Goal: Task Accomplishment & Management: Manage account settings

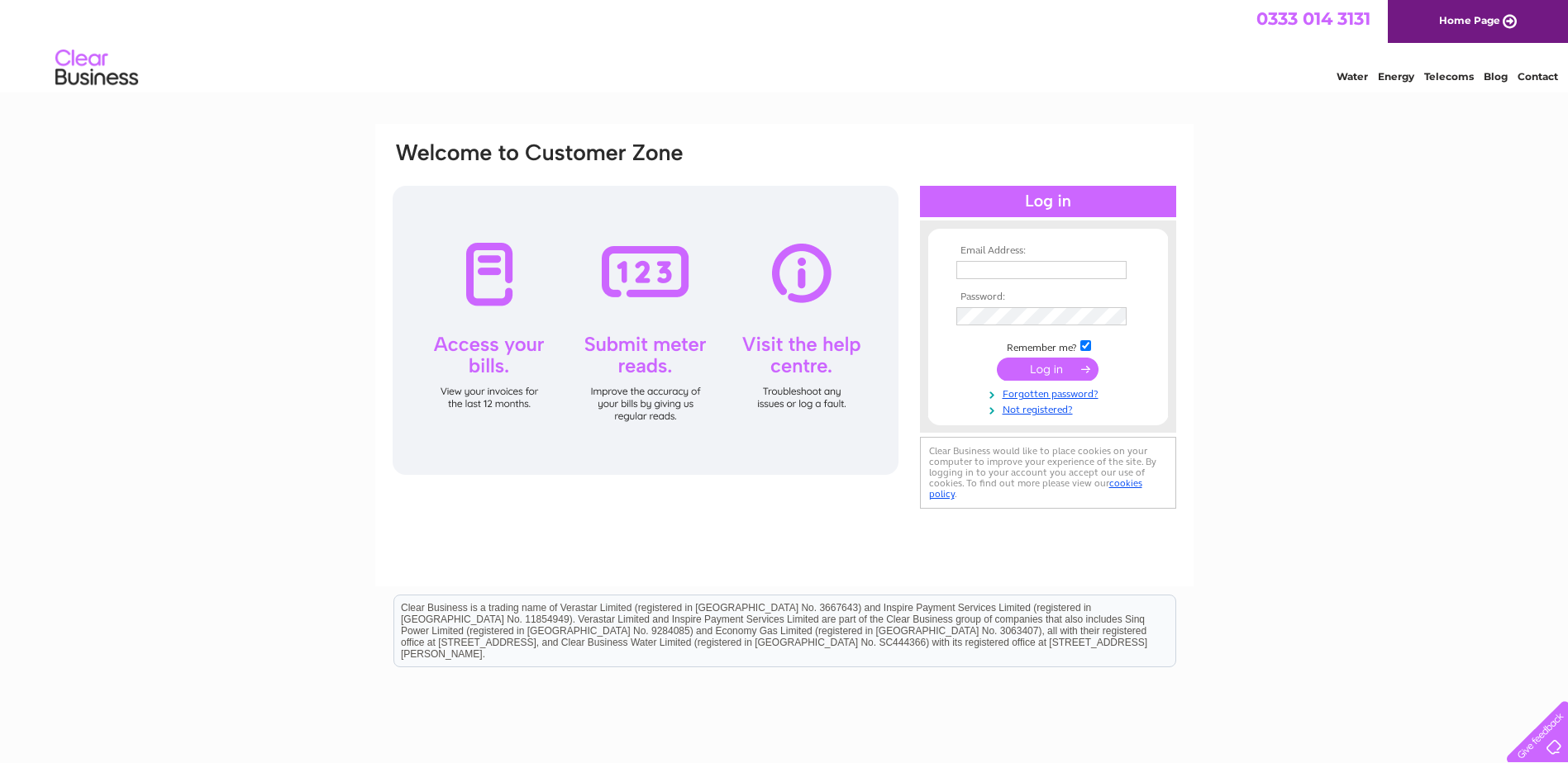
type input "admin@campionhomes.com"
click at [934, 381] on form "Email Address: admin@campionhomes.com Password:" at bounding box center [1048, 331] width 240 height 171
click at [933, 338] on form "Email Address: admin@campionhomes.com Password:" at bounding box center [1048, 332] width 240 height 172
click at [1043, 373] on input "submit" at bounding box center [1047, 369] width 102 height 23
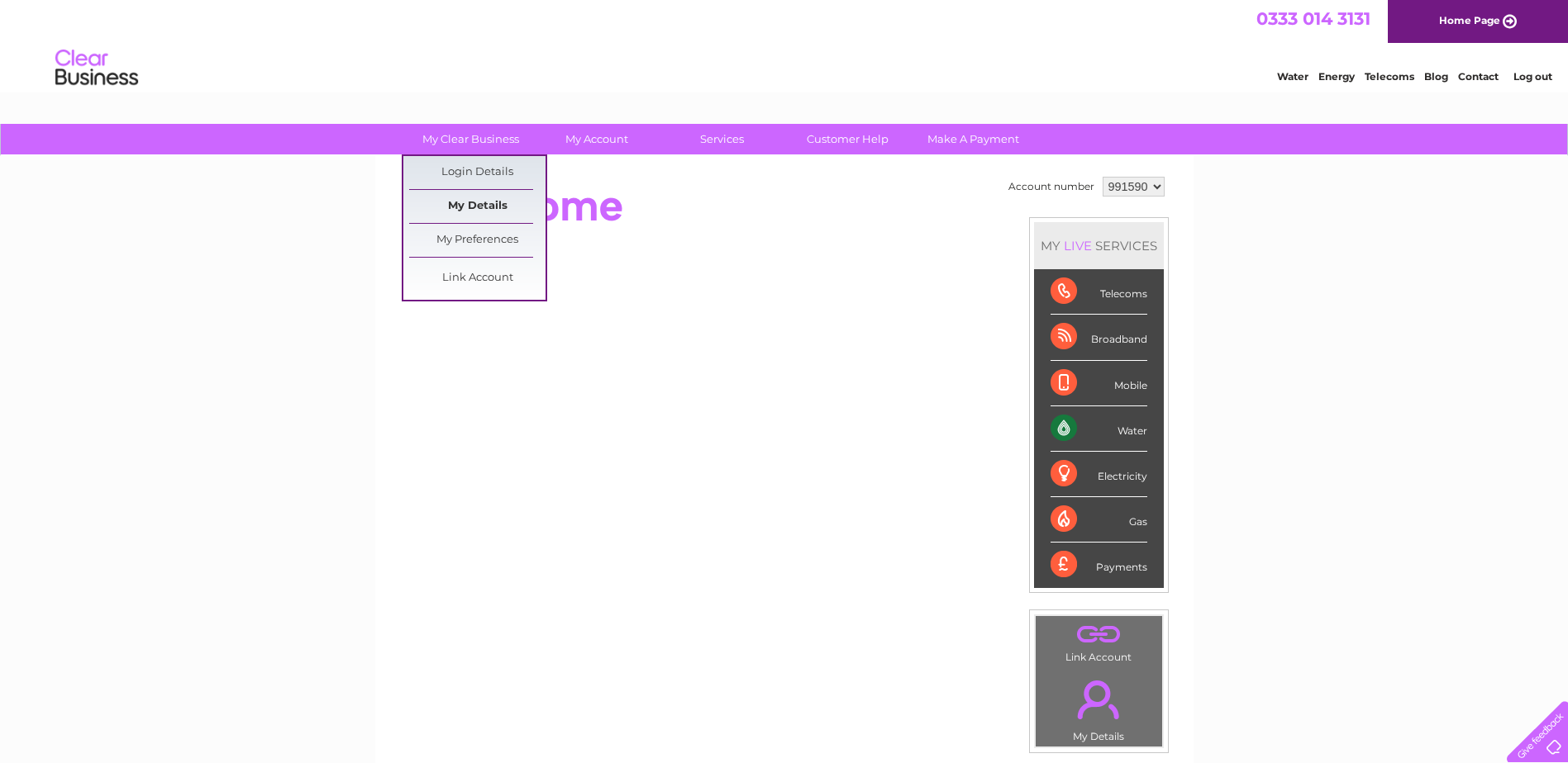
click at [480, 209] on link "My Details" at bounding box center [477, 206] width 137 height 33
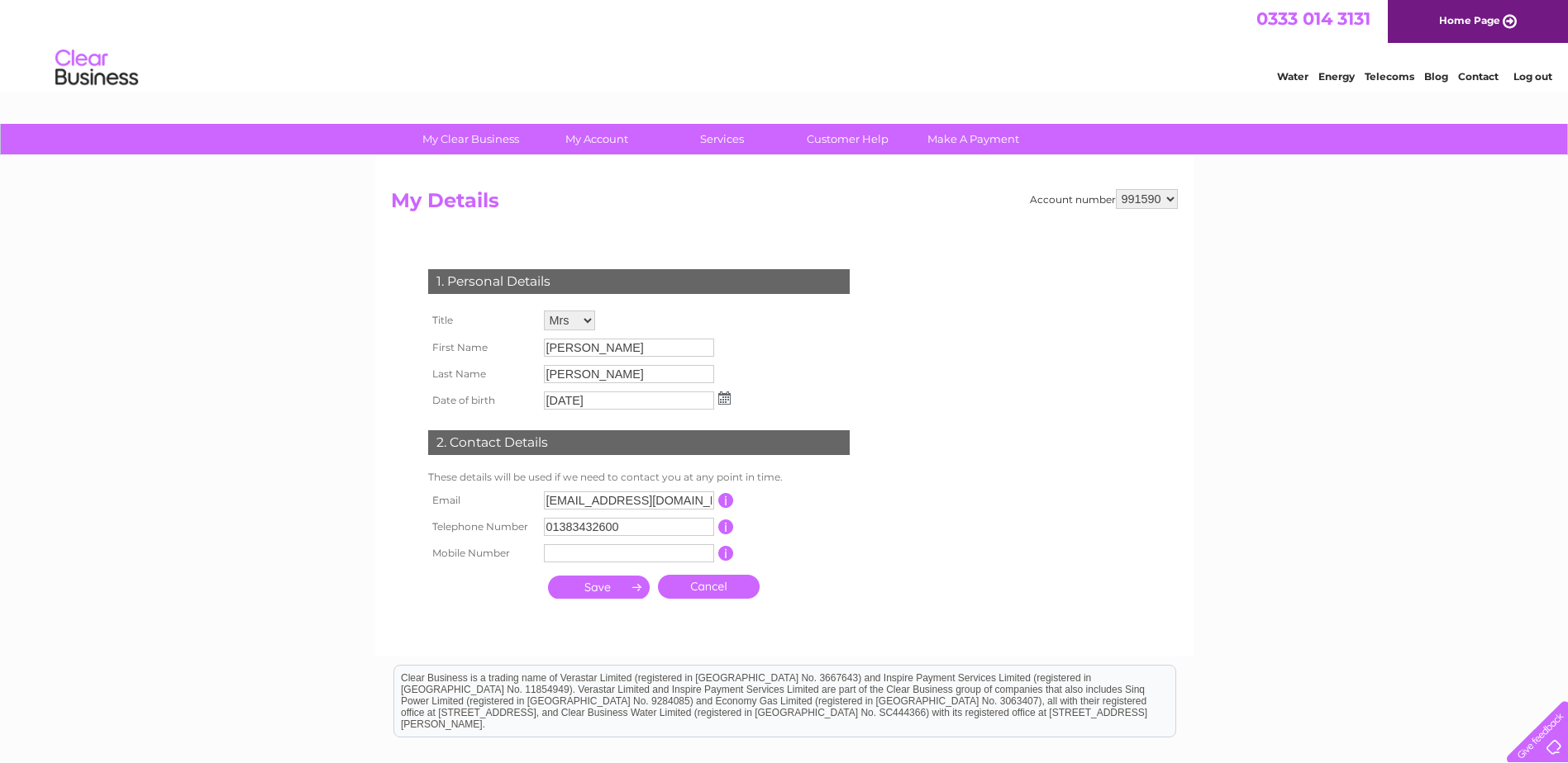
scroll to position [82, 0]
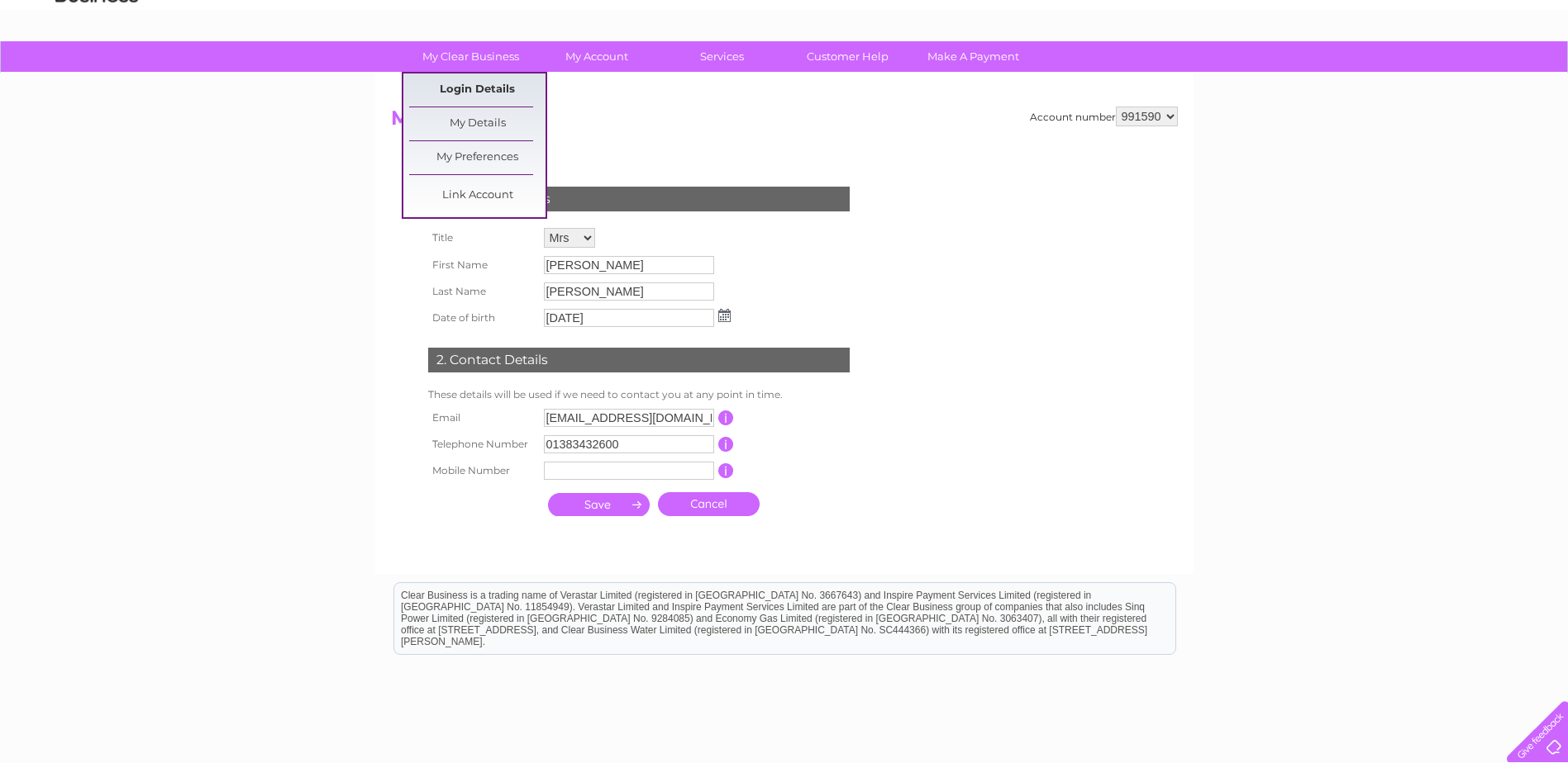
click at [469, 87] on link "Login Details" at bounding box center [477, 90] width 137 height 33
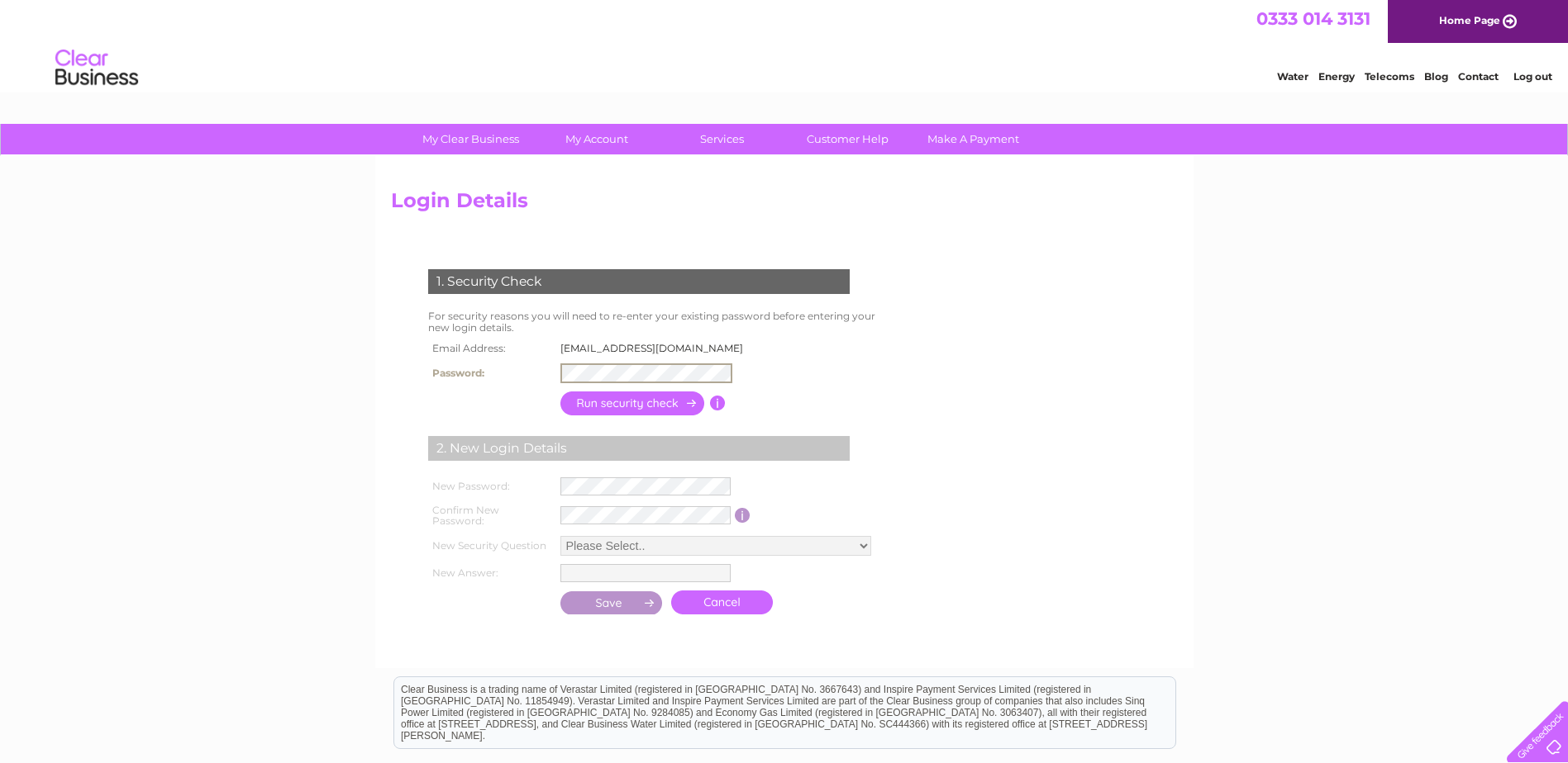
click at [714, 405] on input "button" at bounding box center [718, 403] width 16 height 15
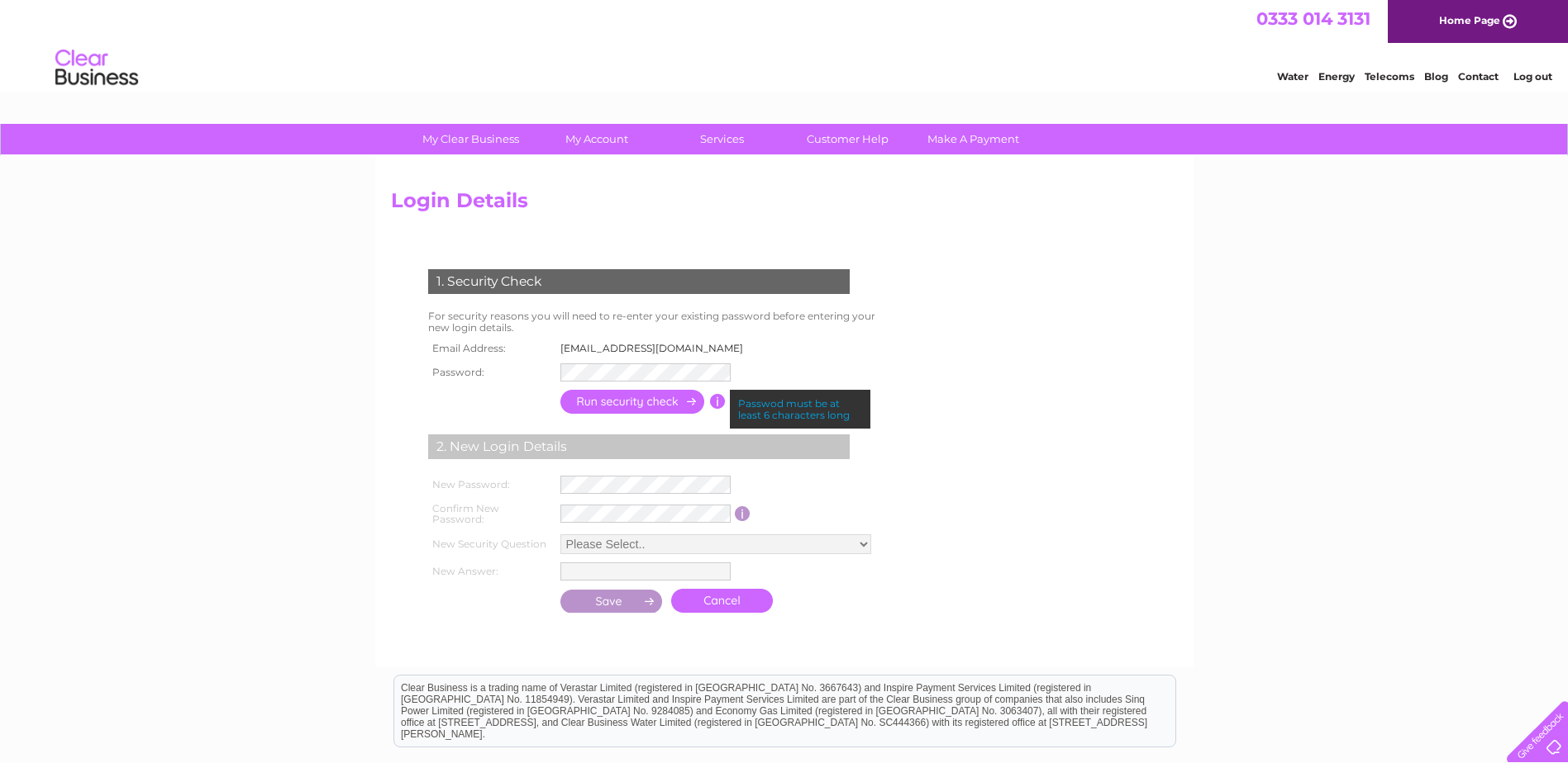
click at [437, 407] on th at bounding box center [490, 401] width 132 height 32
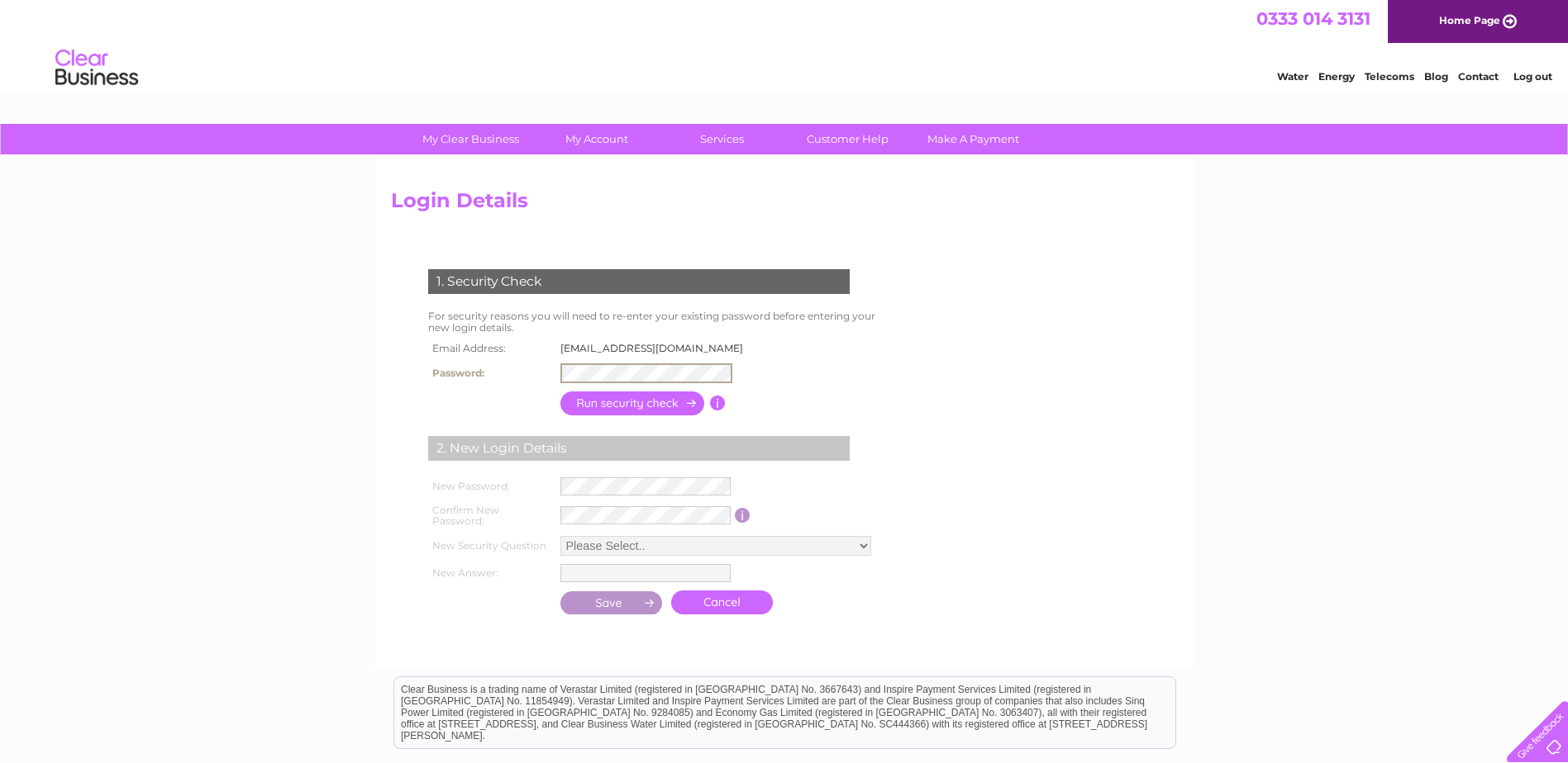
click at [578, 405] on input "button" at bounding box center [632, 404] width 146 height 24
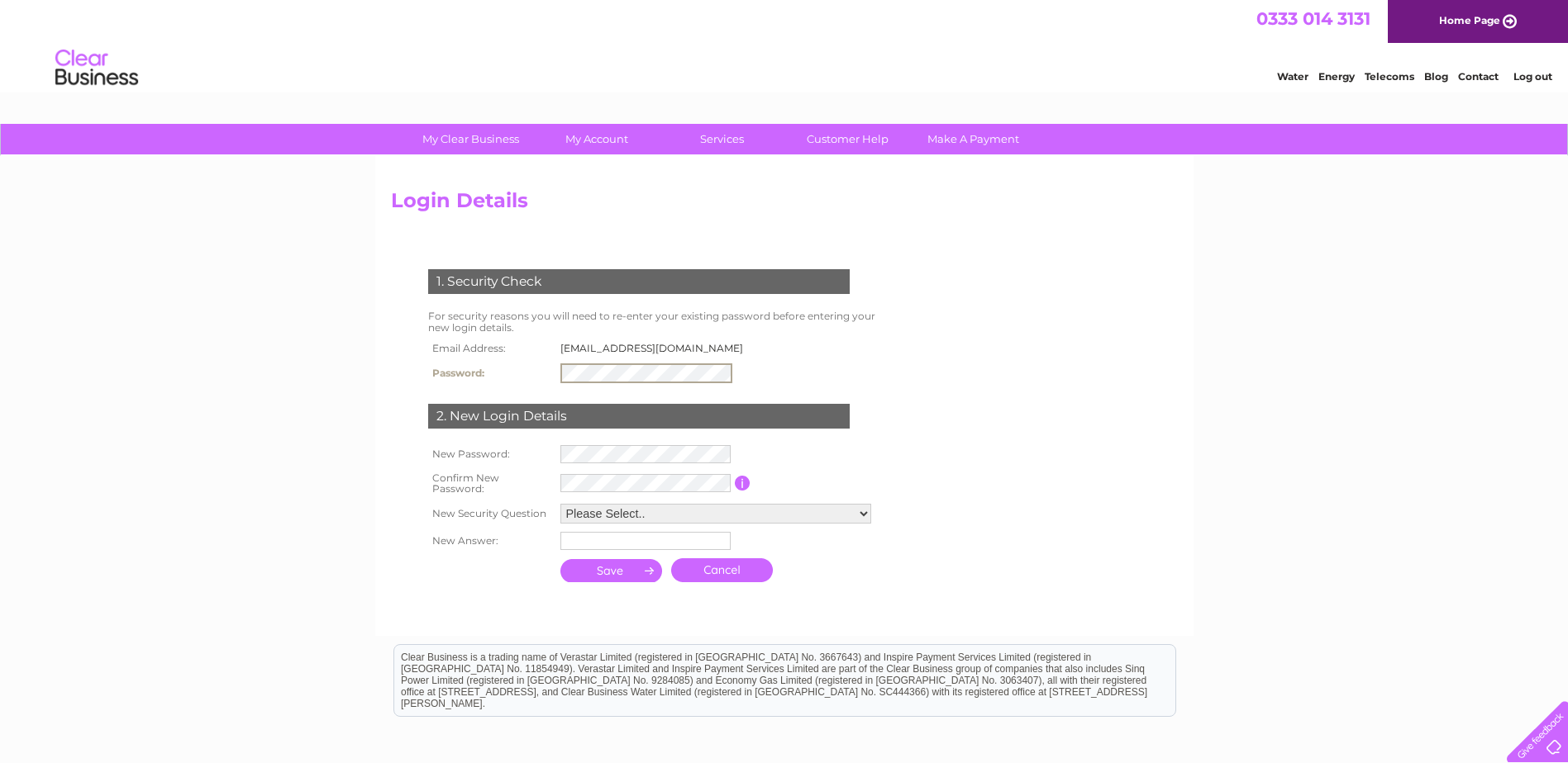
click at [1524, 81] on link "Log out" at bounding box center [1532, 77] width 38 height 13
